Goal: Task Accomplishment & Management: Use online tool/utility

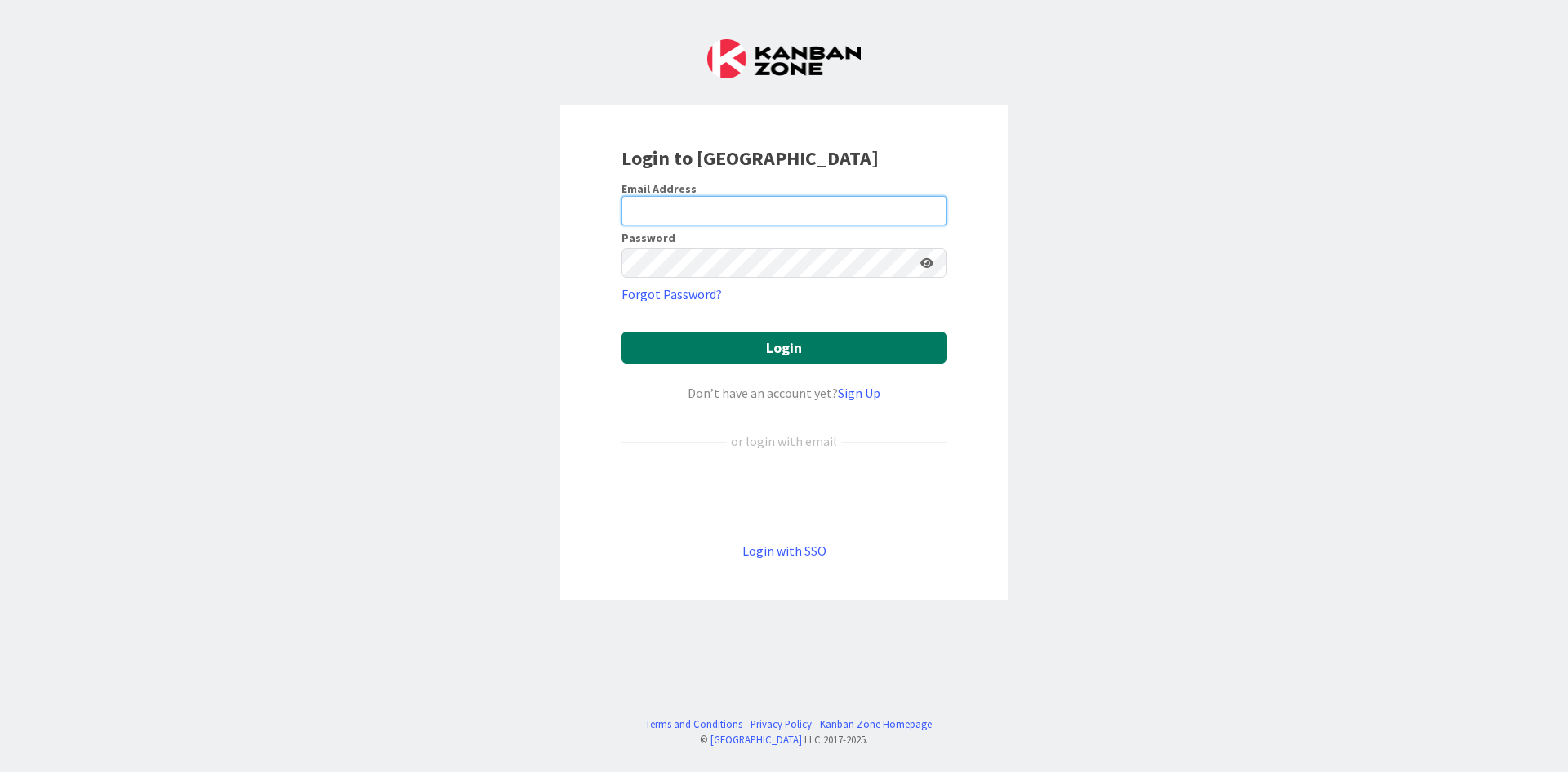
type input "[PERSON_NAME][EMAIL_ADDRESS][DOMAIN_NAME]"
click at [795, 358] on button "Login" at bounding box center [783, 347] width 325 height 31
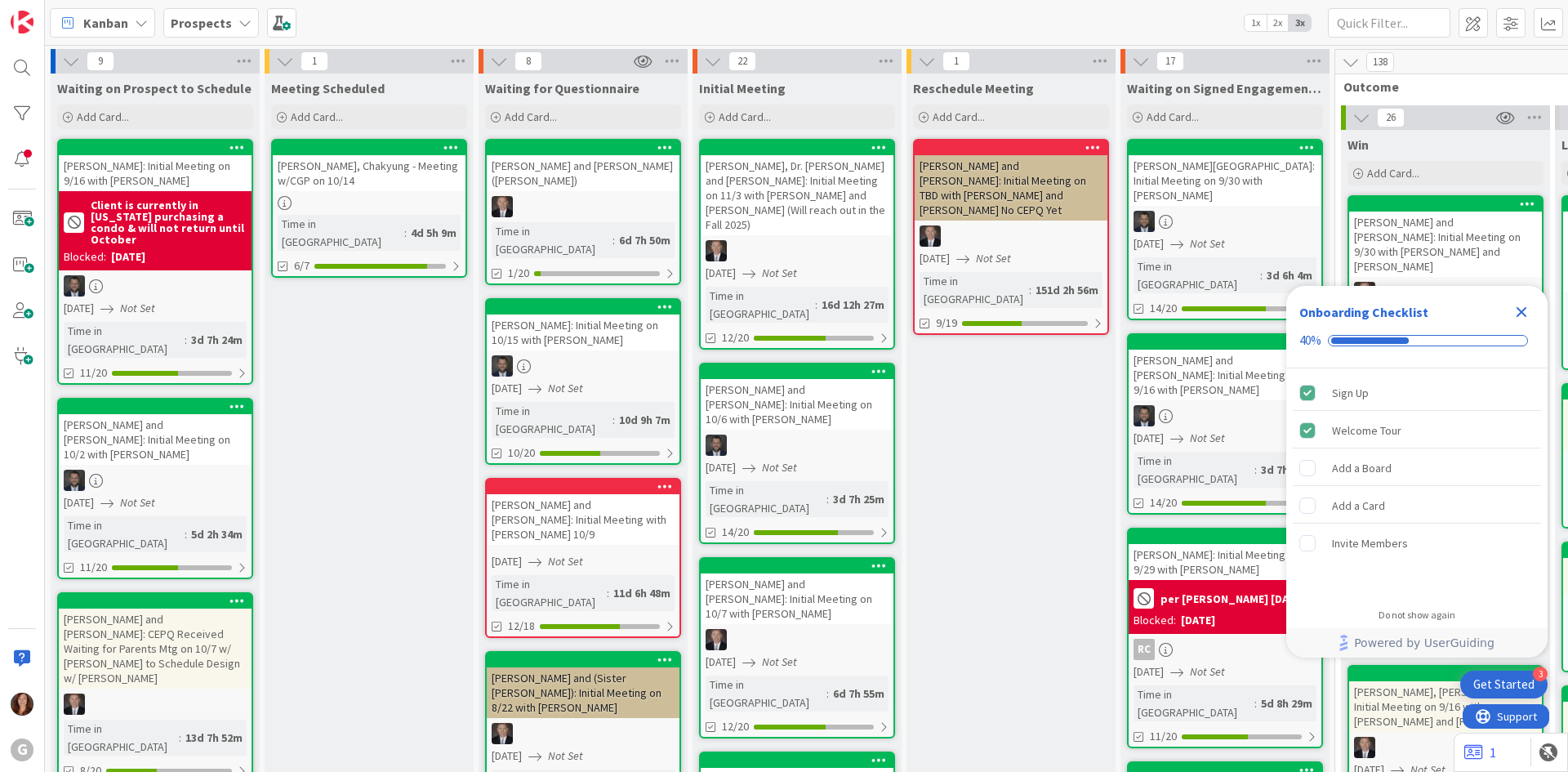
click at [220, 28] on b "Prospects" at bounding box center [201, 23] width 61 height 17
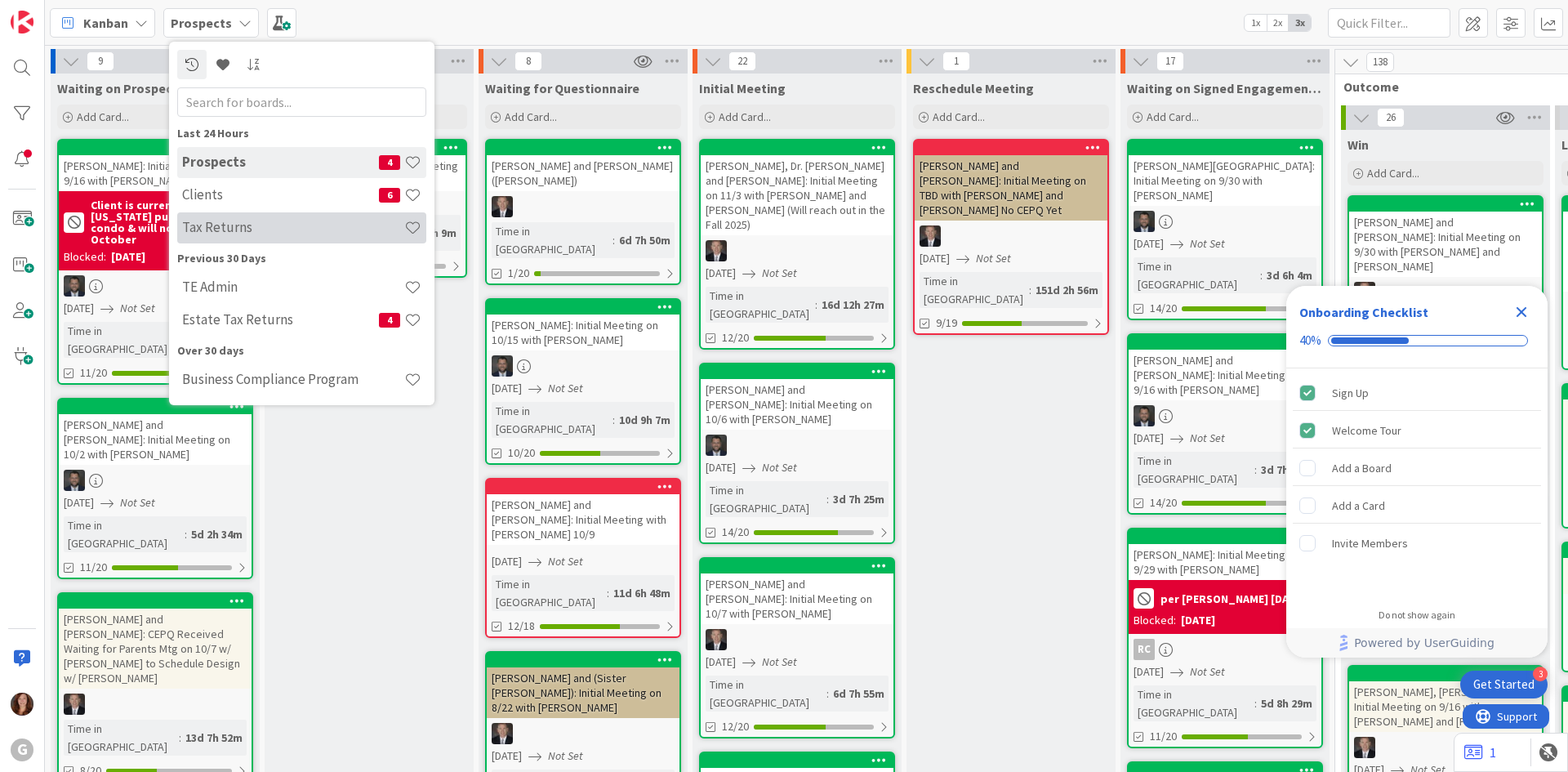
click at [222, 229] on h4 "Tax Returns" at bounding box center [293, 227] width 222 height 17
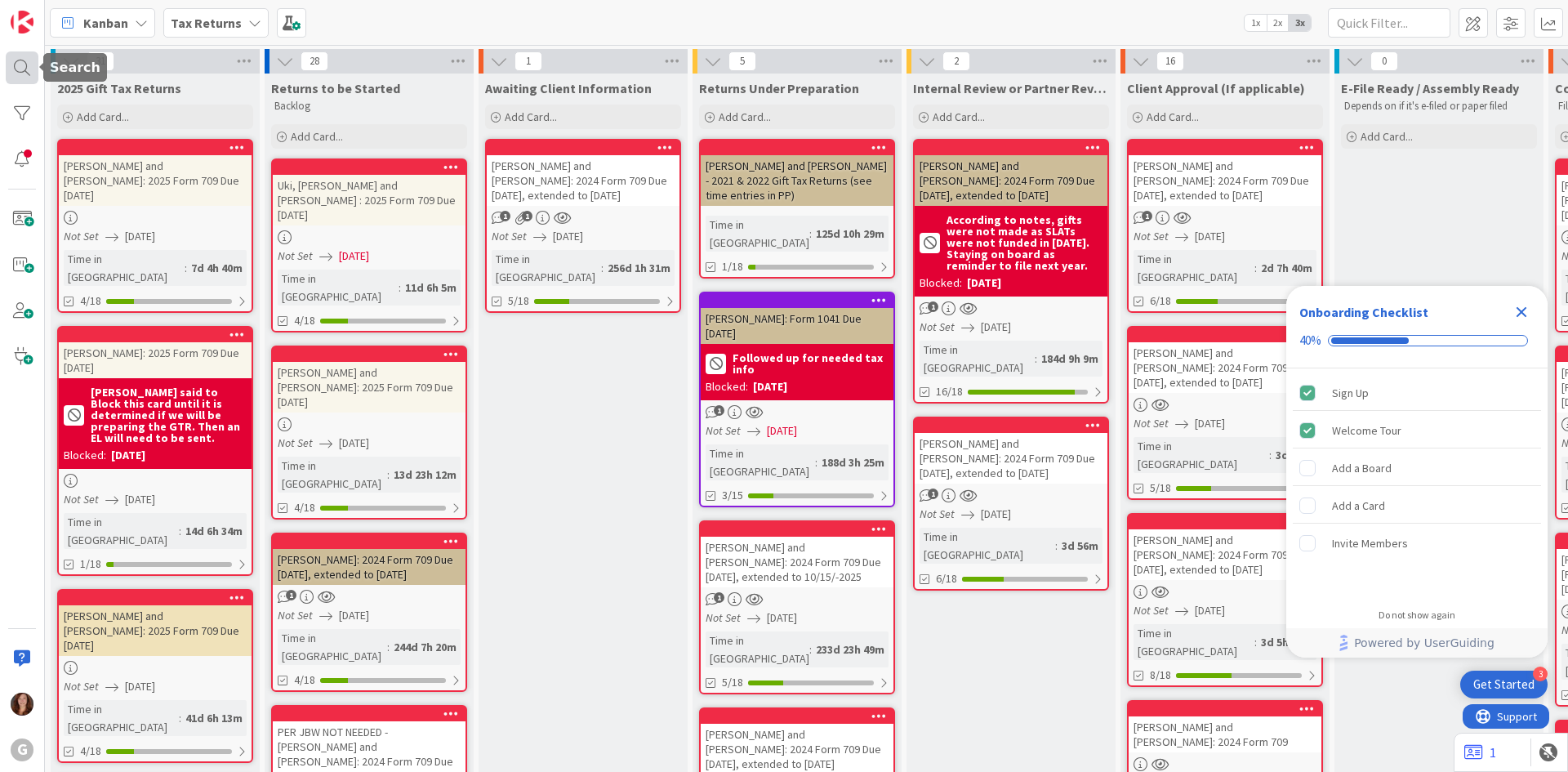
click at [19, 71] on div at bounding box center [21, 68] width 32 height 32
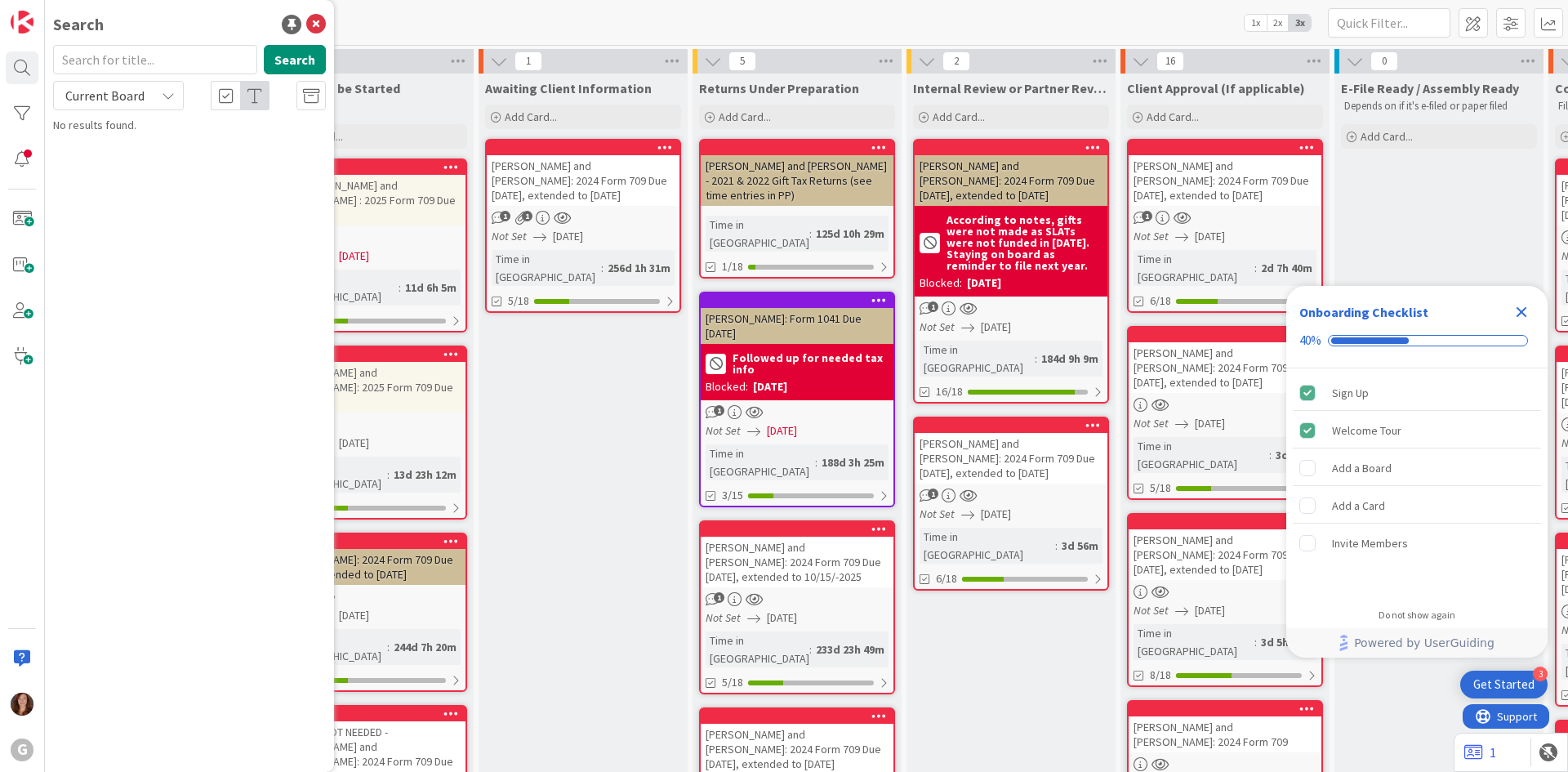
click at [99, 60] on input "text" at bounding box center [155, 60] width 205 height 30
type input "[PERSON_NAME]"
click at [171, 153] on p "[PERSON_NAME] and [PERSON_NAME]: 2025 Form 709 Due [DATE]" at bounding box center [201, 152] width 250 height 34
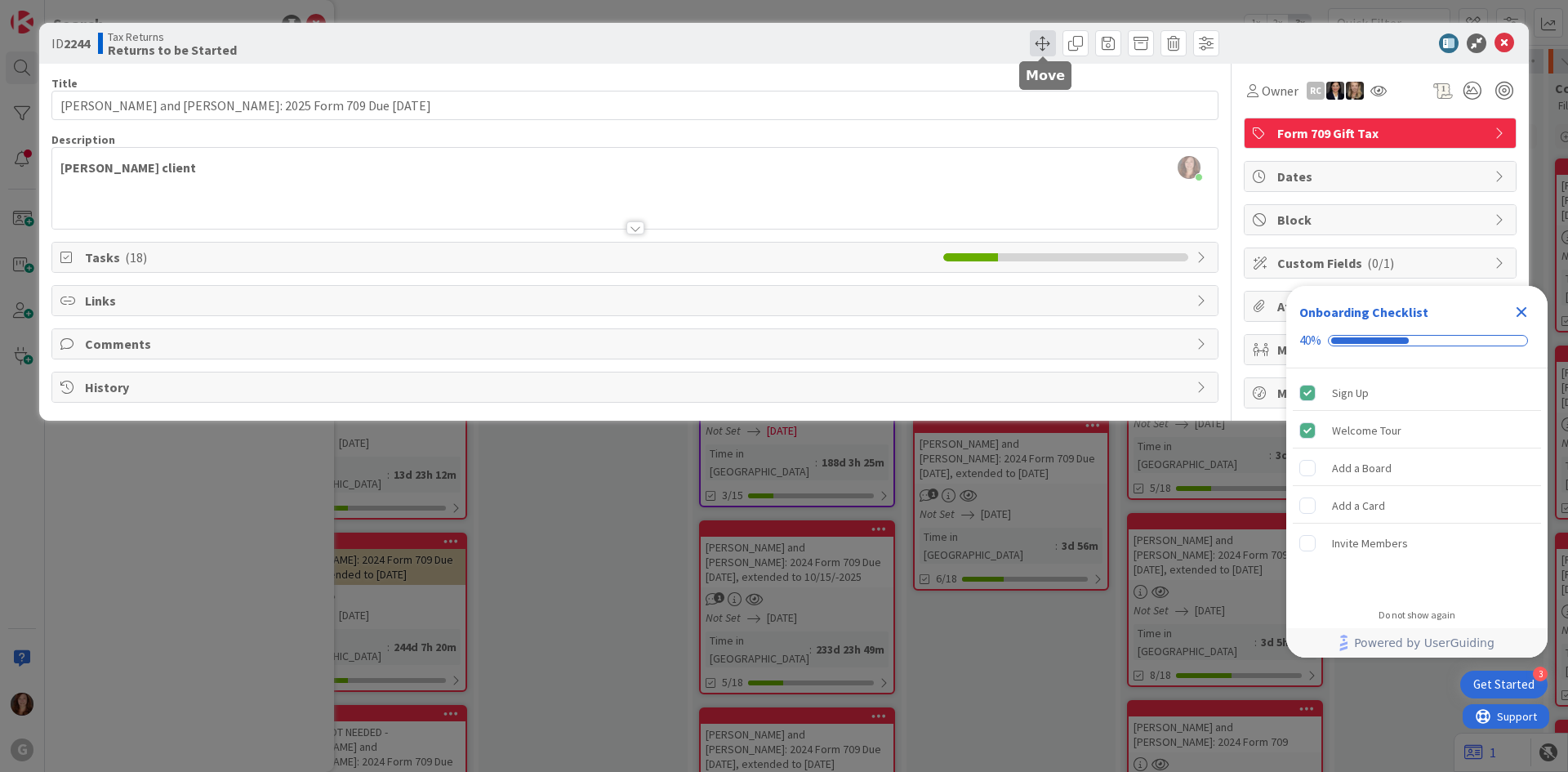
click at [1048, 43] on span at bounding box center [1042, 44] width 26 height 26
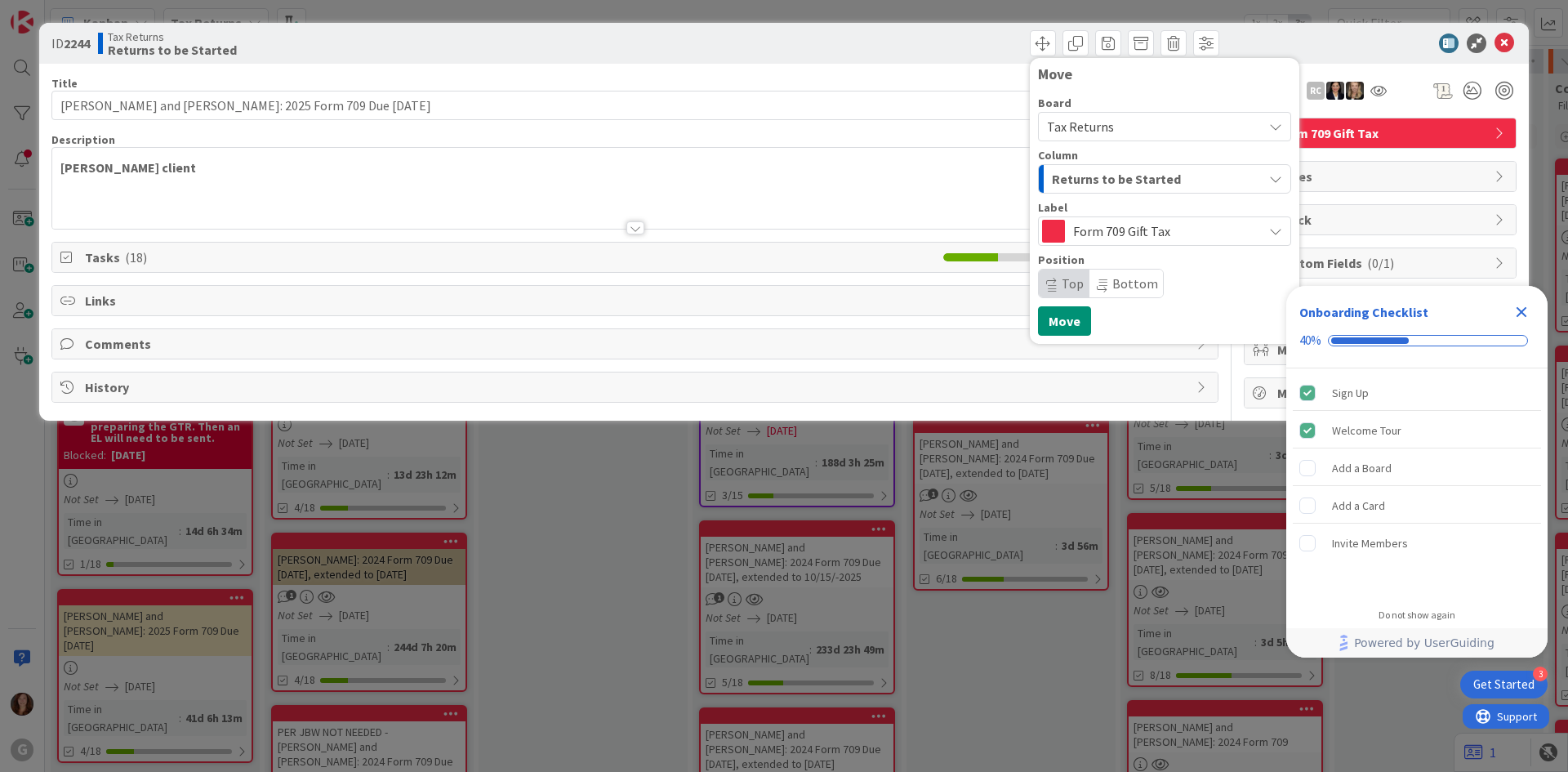
click at [1114, 183] on span "Returns to be Started" at bounding box center [1115, 179] width 129 height 21
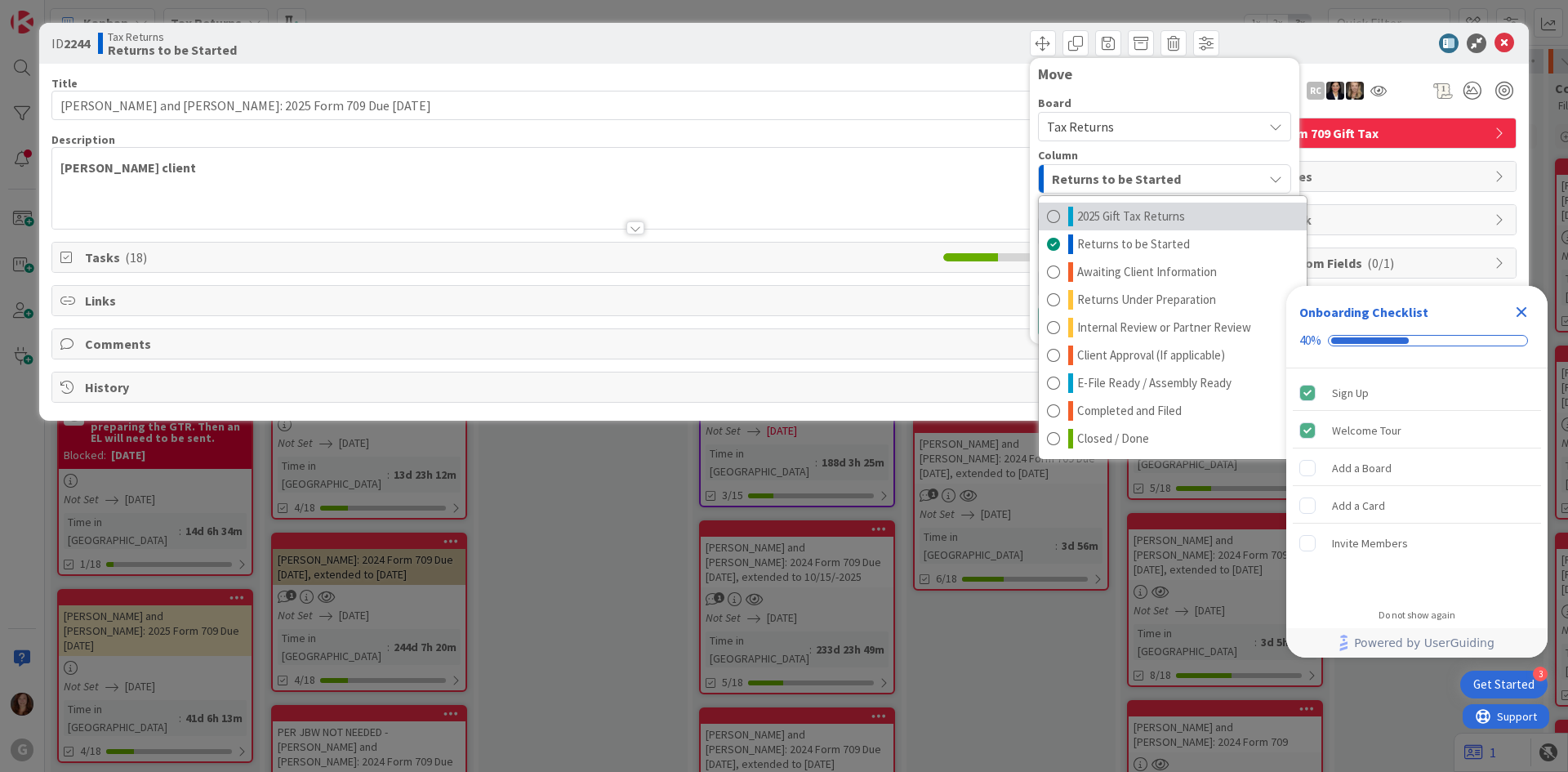
click at [1113, 221] on span "2025 Gift Tax Returns" at bounding box center [1131, 216] width 107 height 19
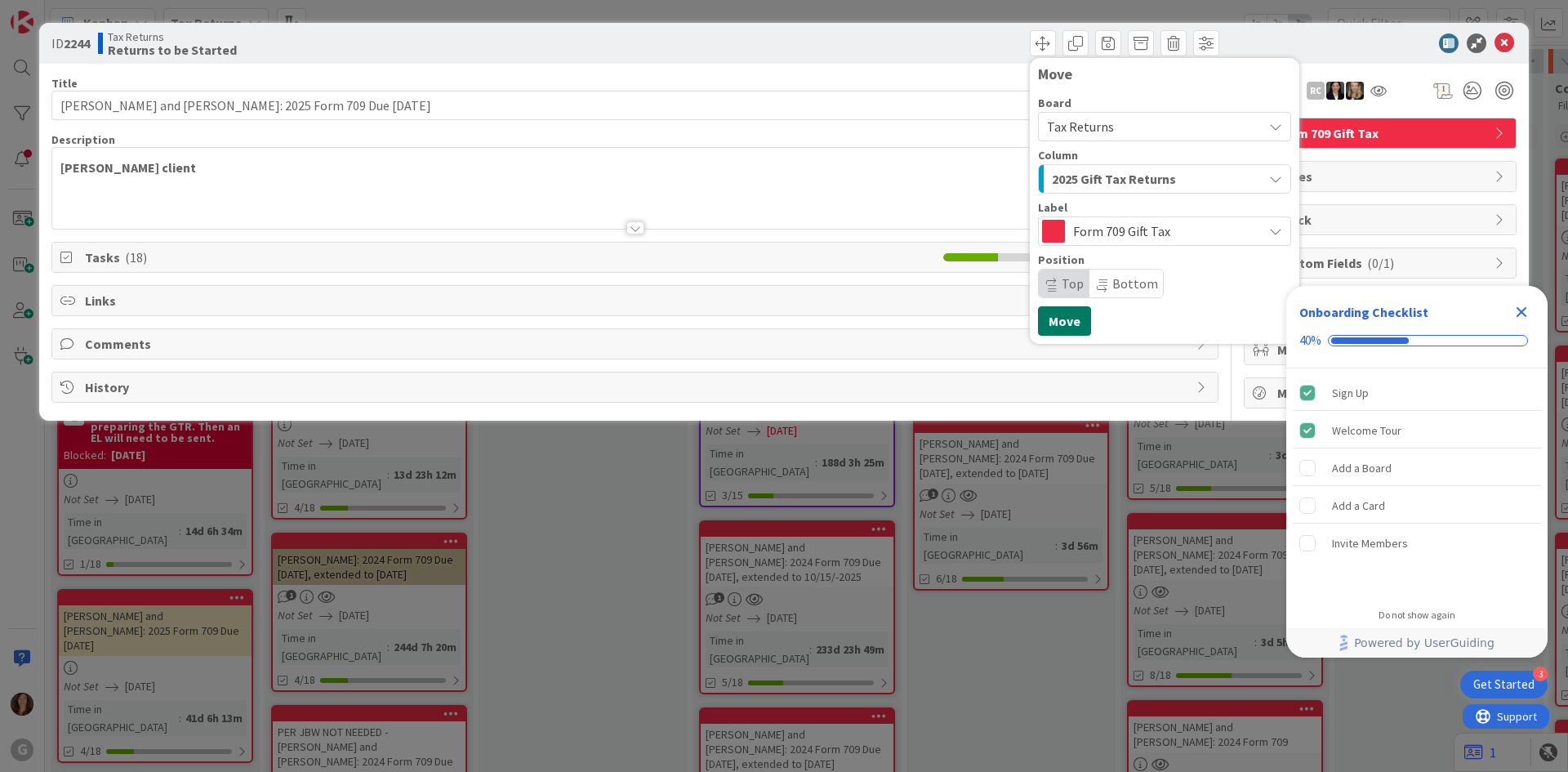
click at [1069, 328] on button "Move" at bounding box center [1064, 321] width 53 height 30
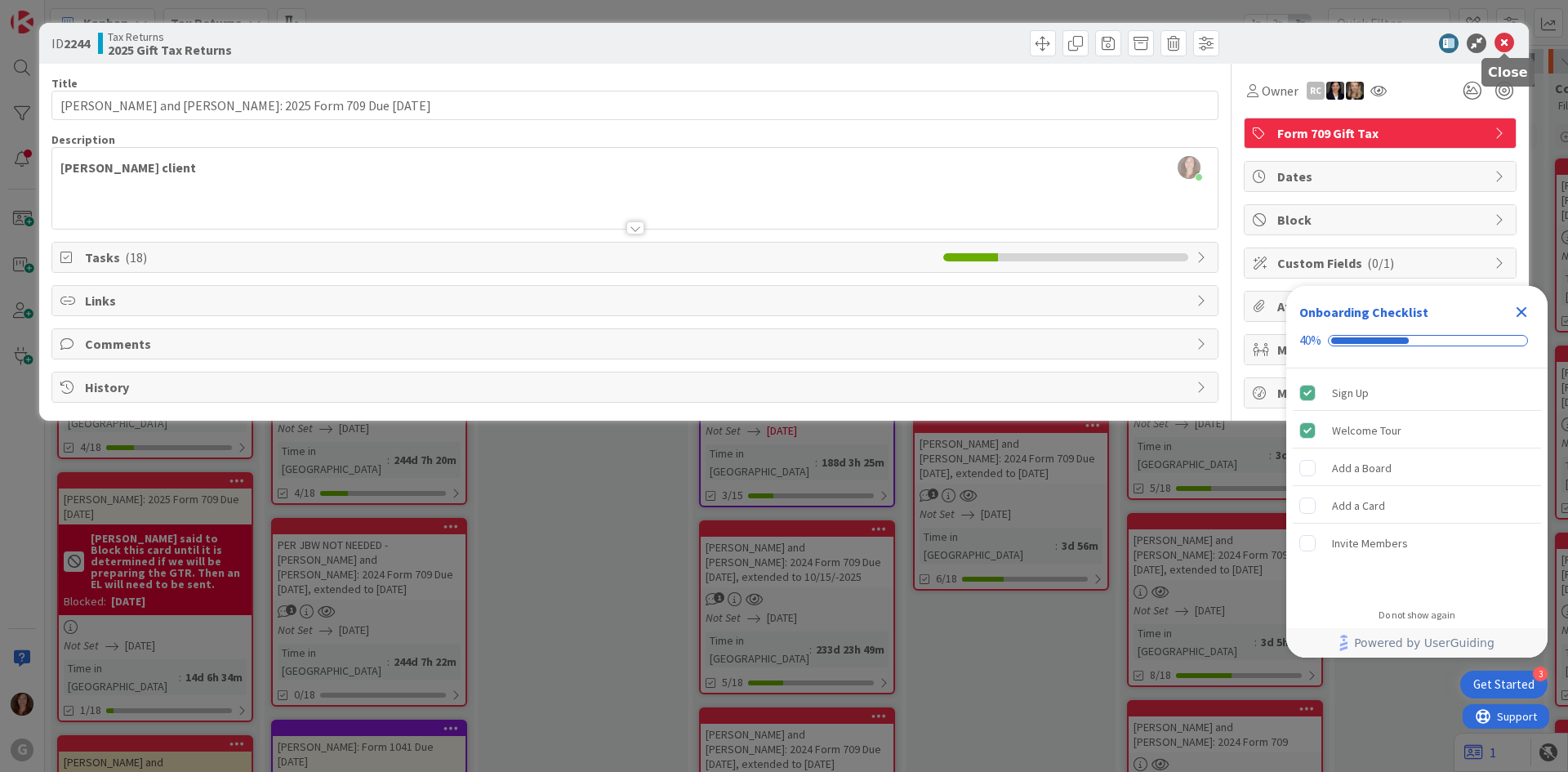
click at [1505, 39] on icon at bounding box center [1503, 43] width 19 height 19
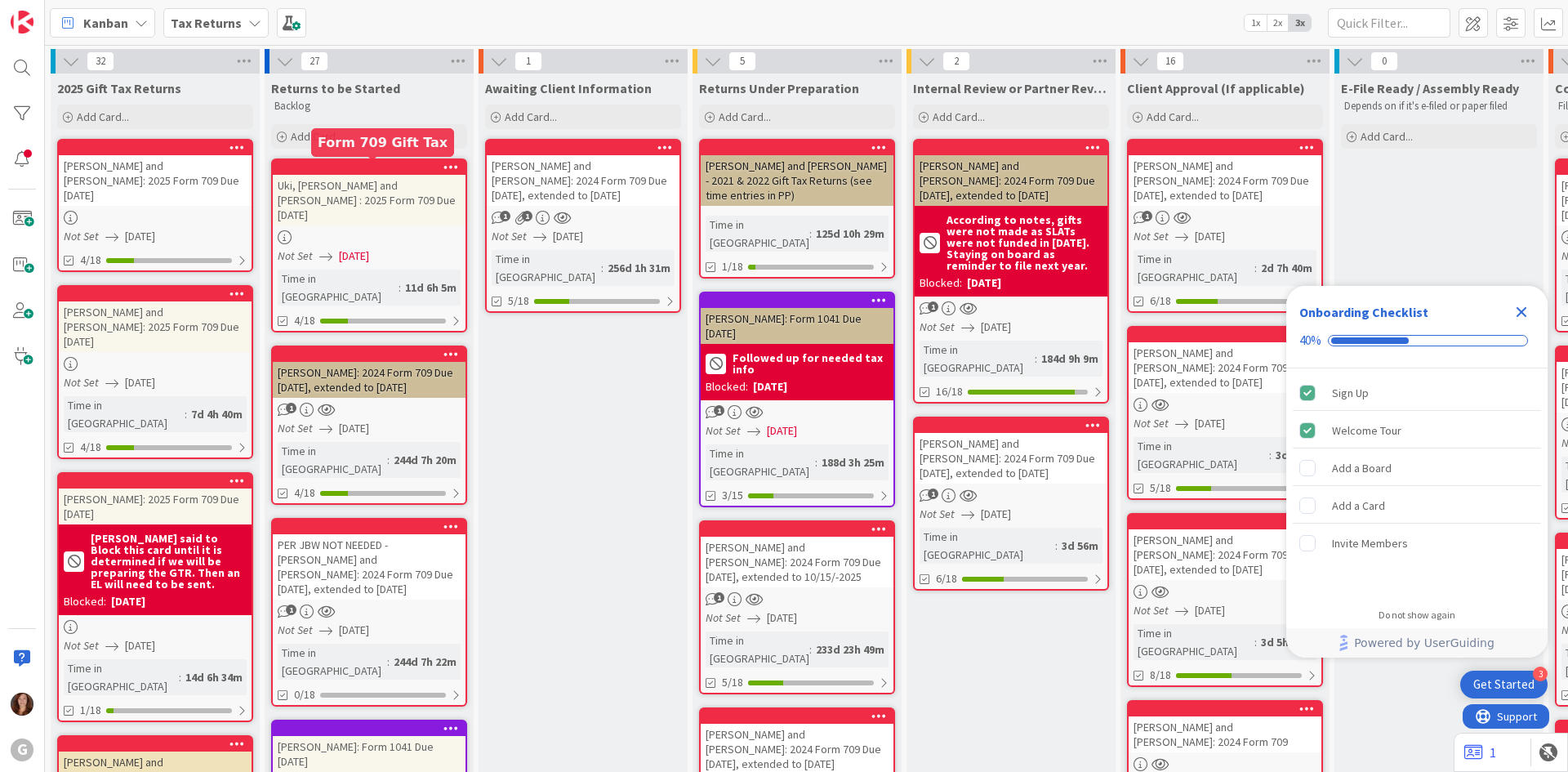
click at [386, 173] on div at bounding box center [373, 168] width 185 height 11
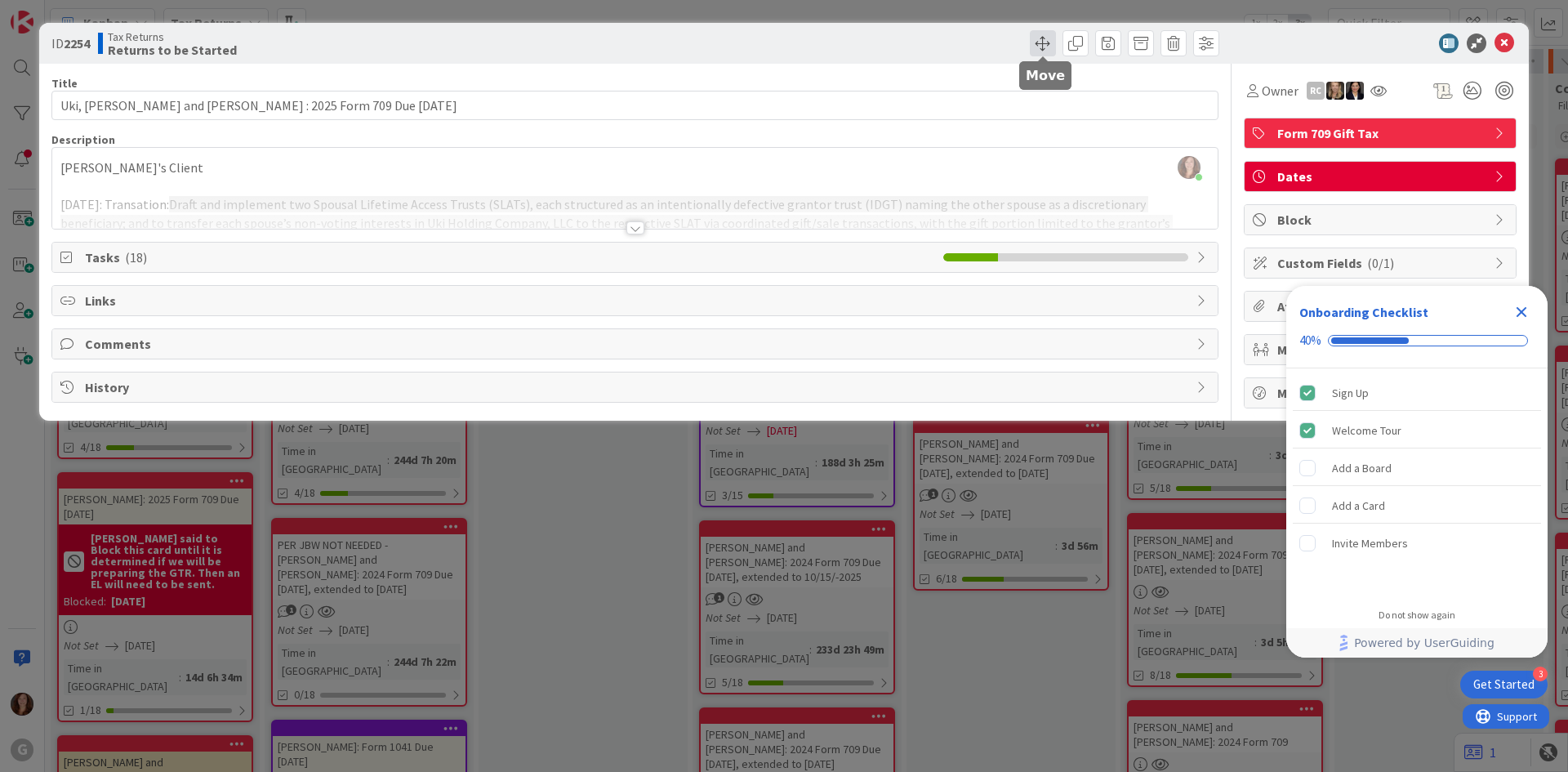
click at [1052, 42] on span at bounding box center [1042, 44] width 26 height 26
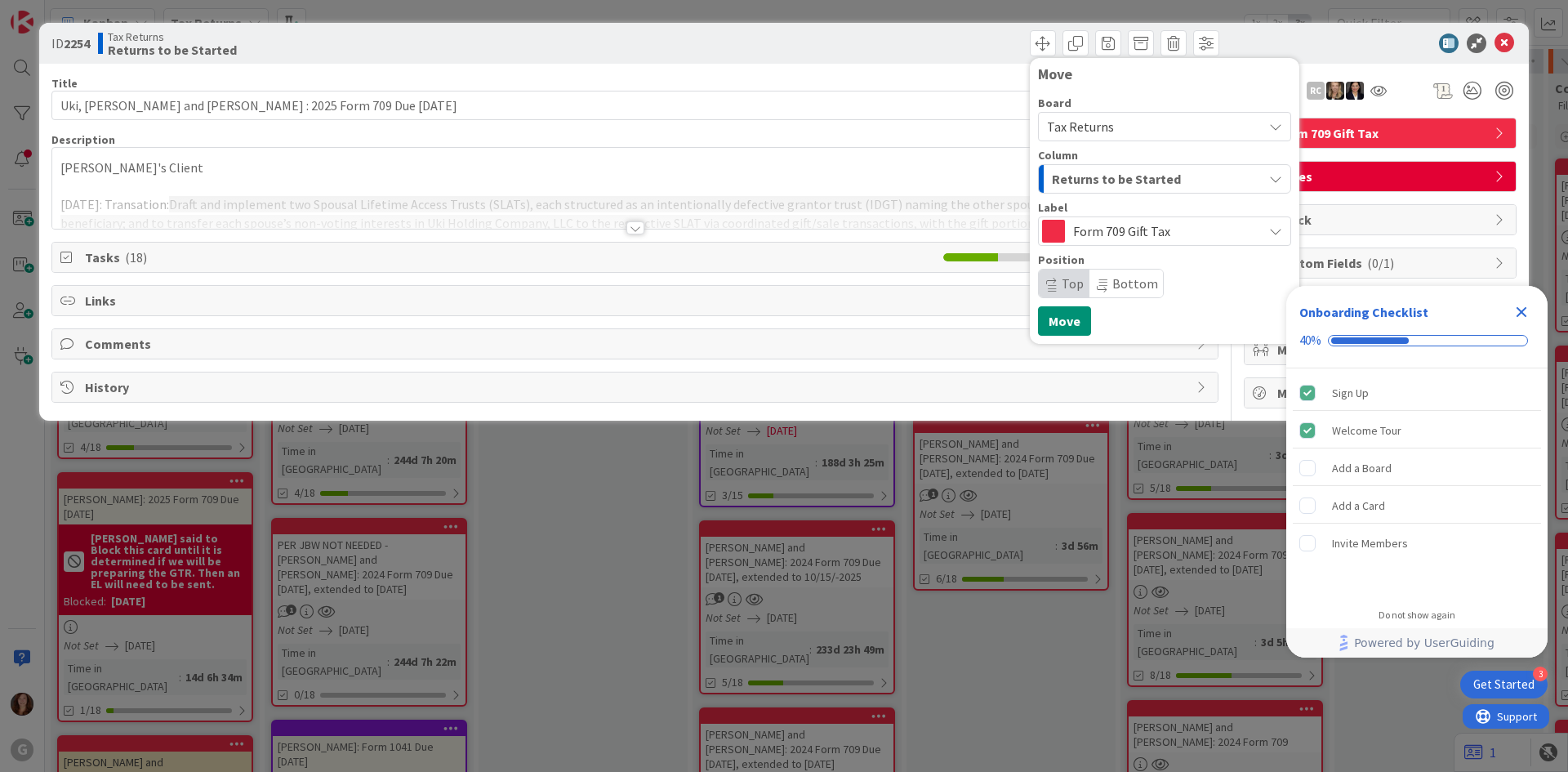
click at [1113, 171] on span "Returns to be Started" at bounding box center [1115, 179] width 129 height 21
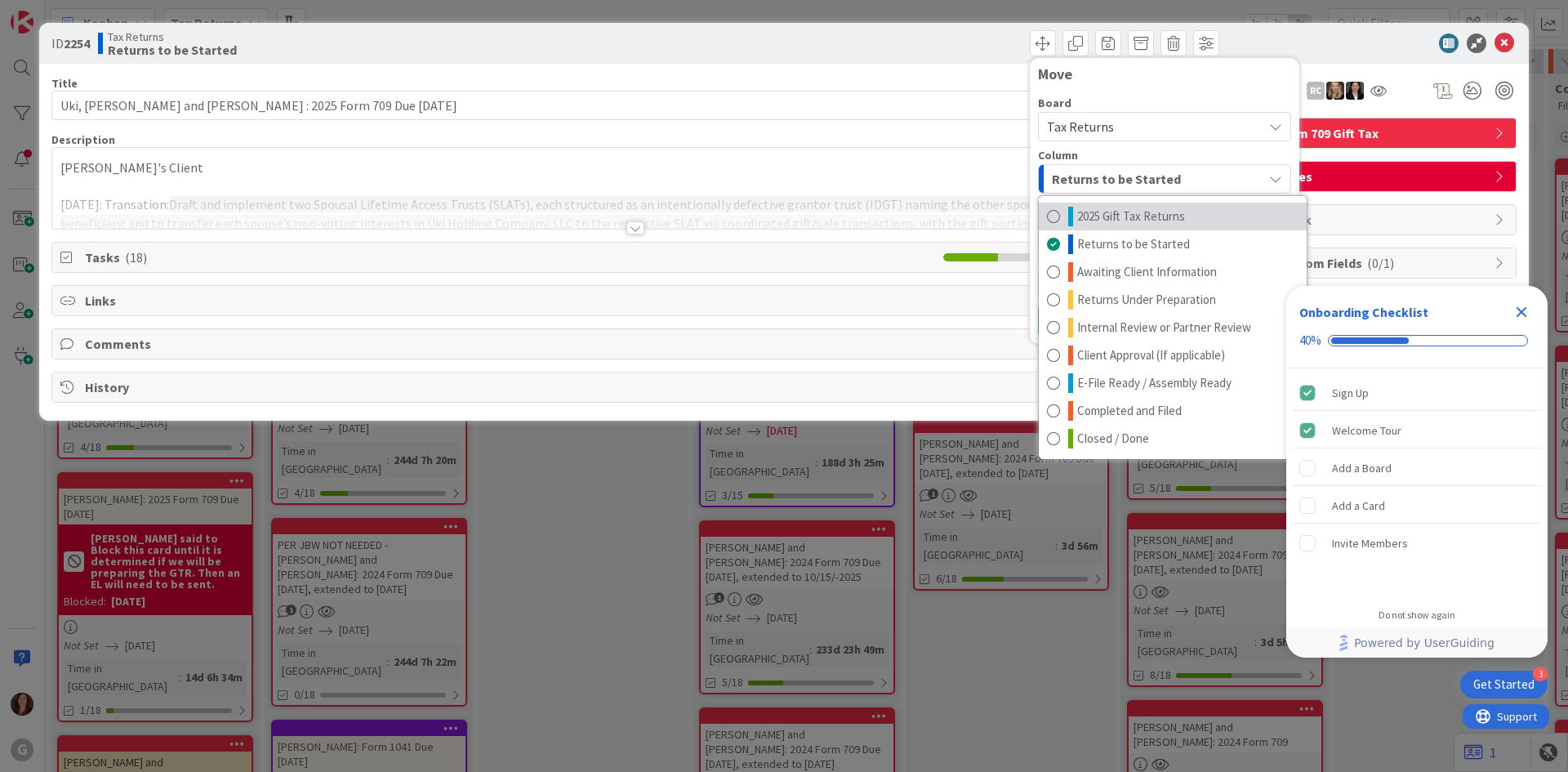
click at [1113, 225] on span "2025 Gift Tax Returns" at bounding box center [1131, 216] width 107 height 19
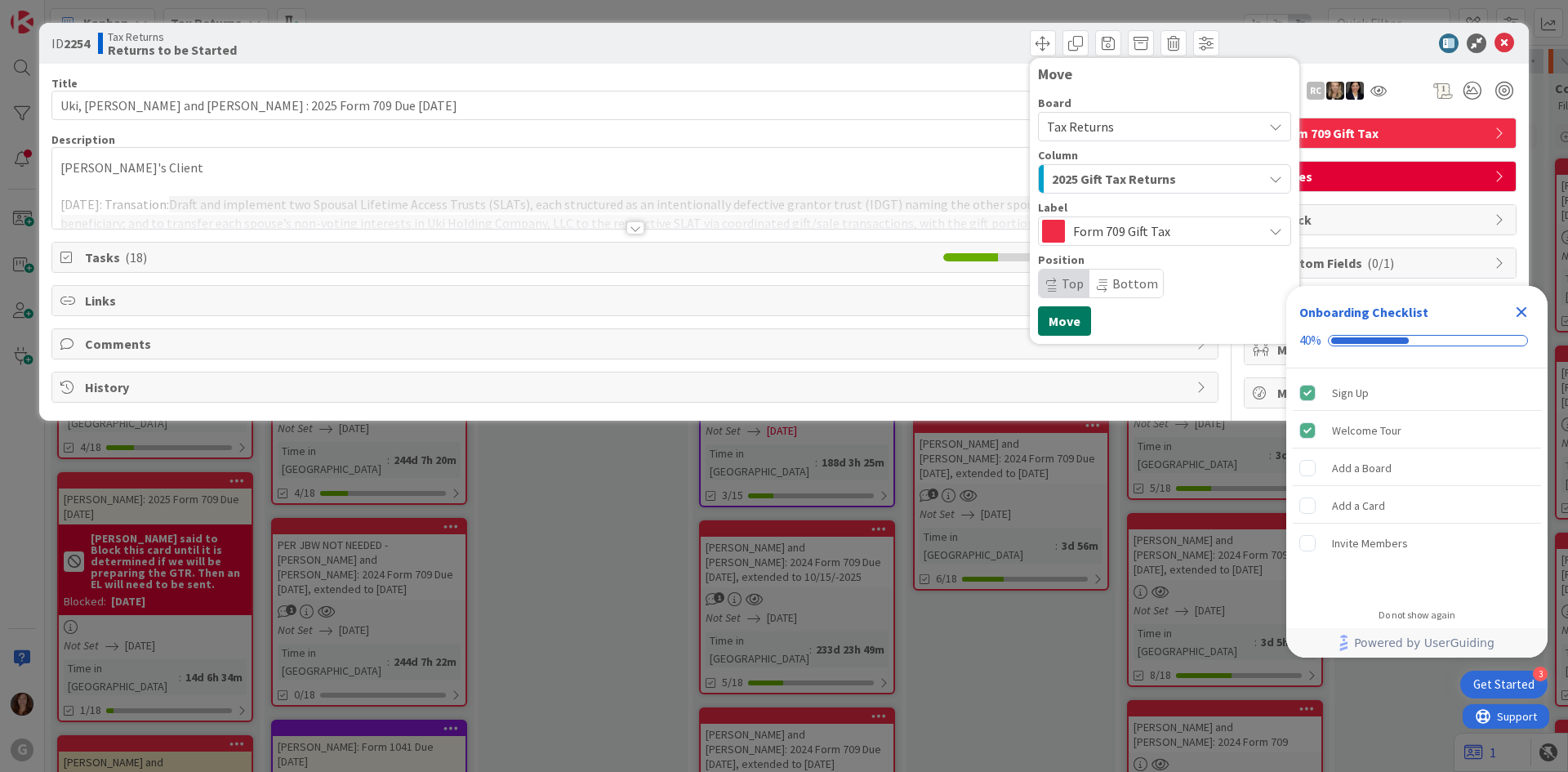
click at [1070, 321] on button "Move" at bounding box center [1064, 321] width 53 height 30
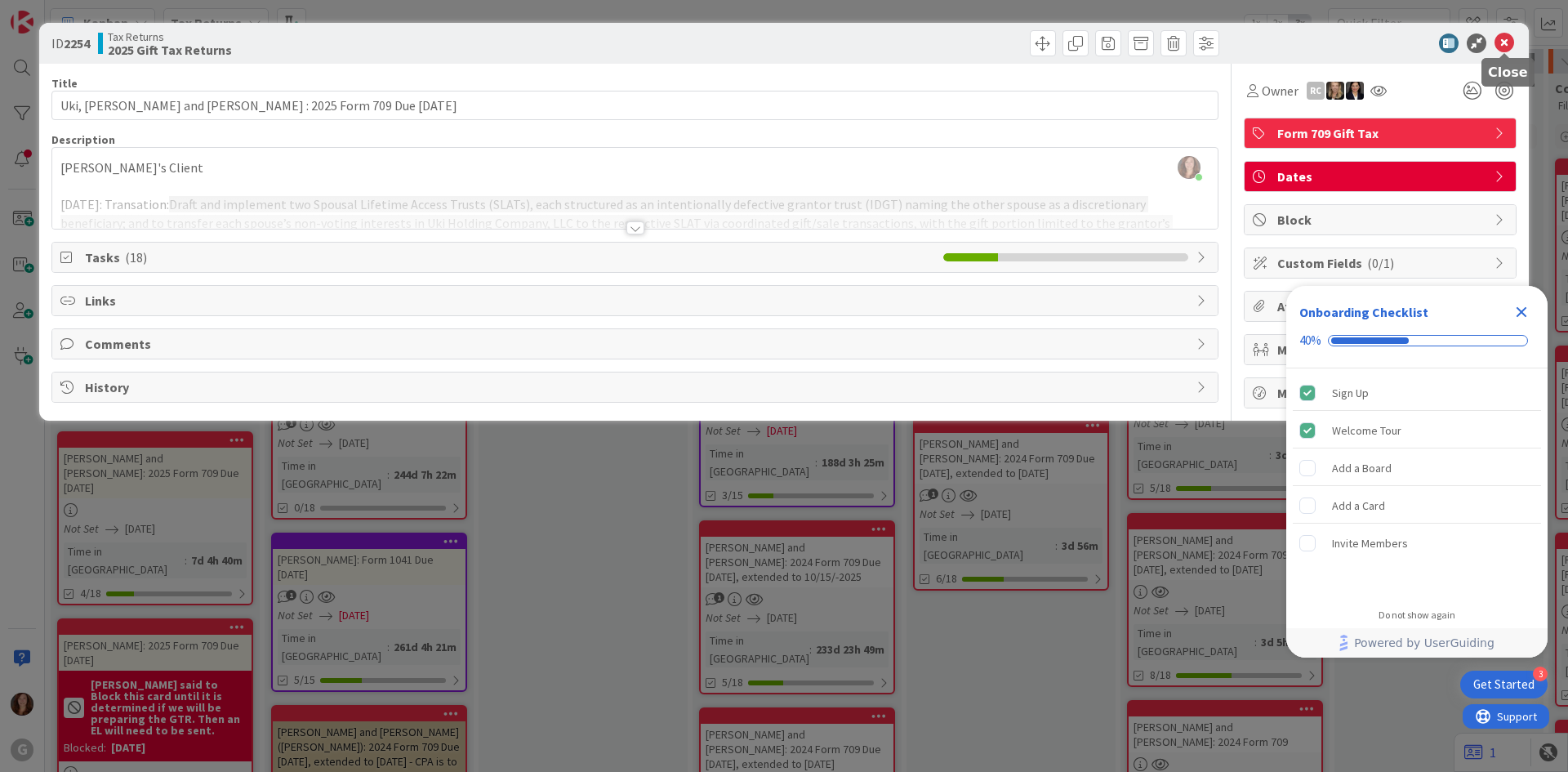
click at [1505, 40] on icon at bounding box center [1503, 43] width 19 height 19
